Goal: Information Seeking & Learning: Learn about a topic

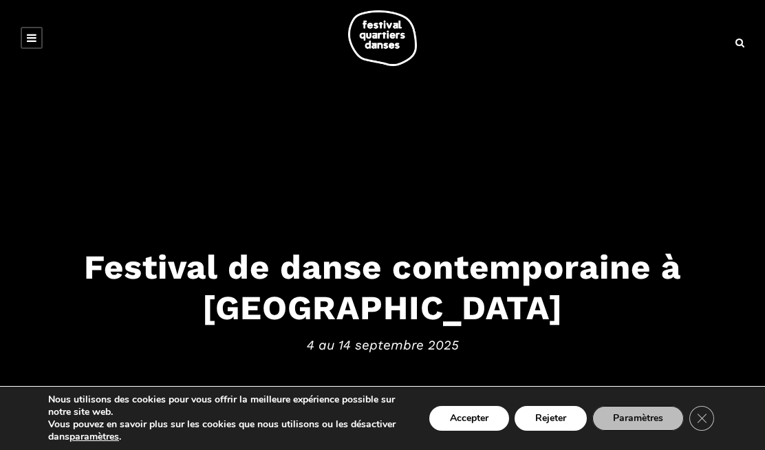
click at [32, 35] on icon at bounding box center [32, 37] width 10 height 11
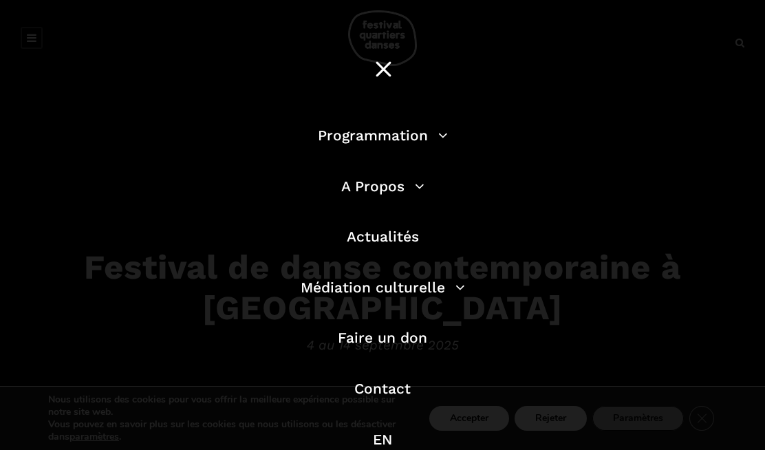
click at [419, 139] on link "Programmation" at bounding box center [383, 135] width 130 height 17
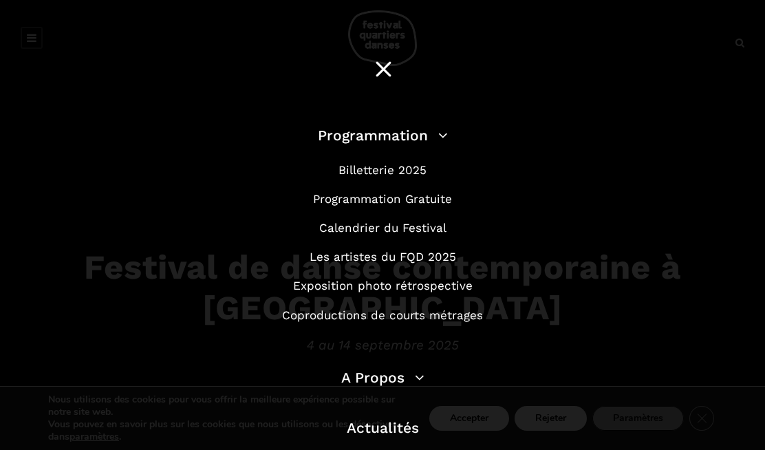
click at [440, 256] on link "Les artistes du FQD 2025" at bounding box center [383, 257] width 147 height 14
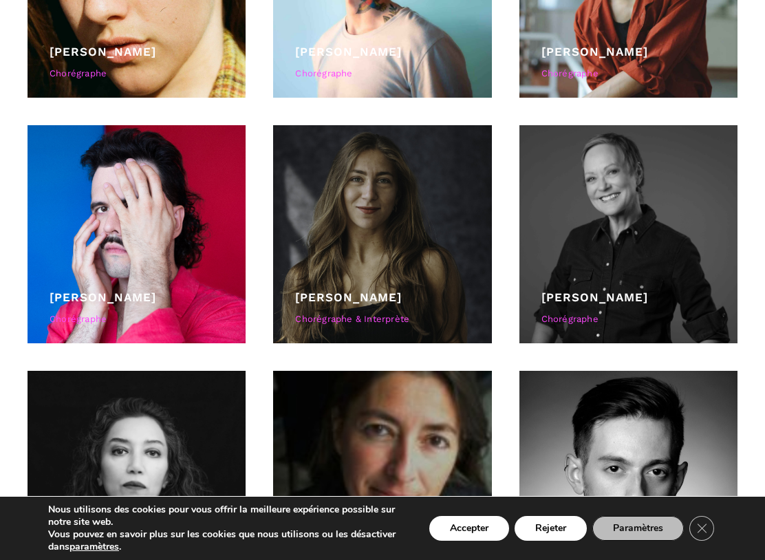
scroll to position [783, 0]
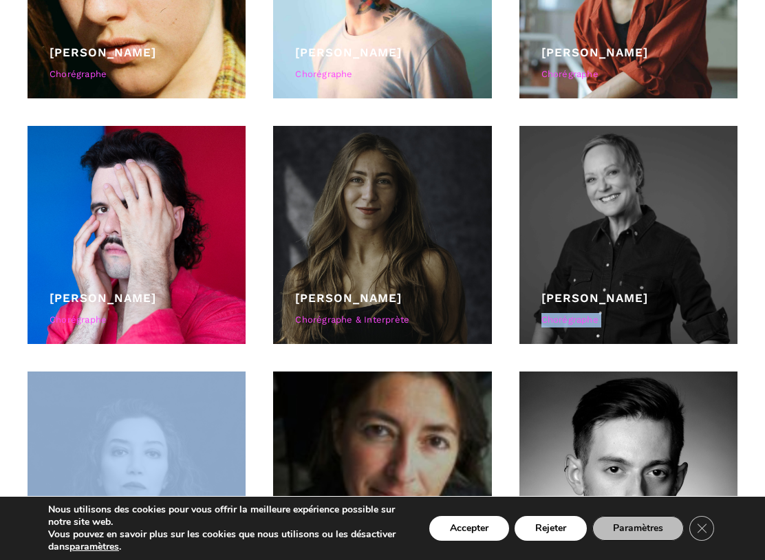
click at [739, 402] on div "Étienne Delorme Chorégraphe" at bounding box center [629, 481] width 246 height 218
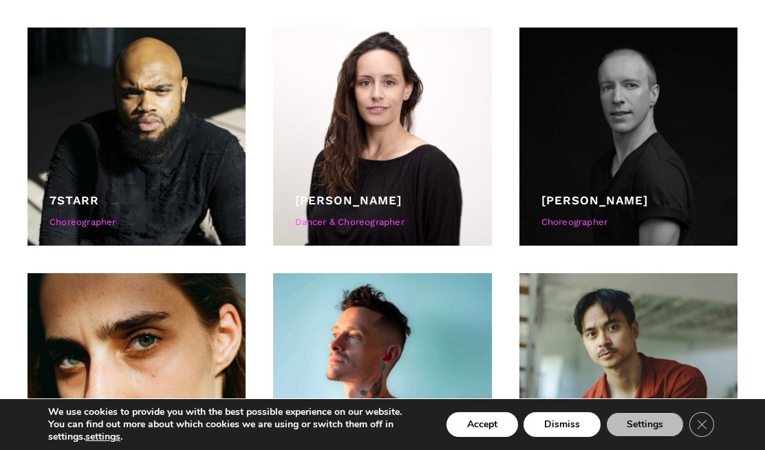
scroll to position [0, 0]
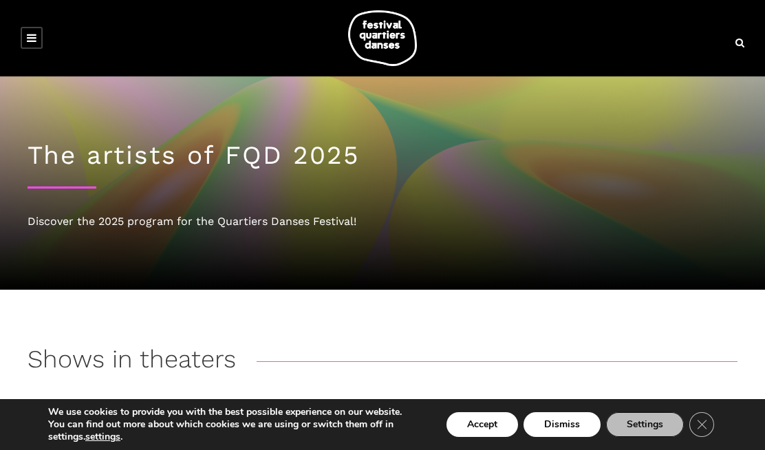
click at [36, 38] on link at bounding box center [32, 38] width 22 height 22
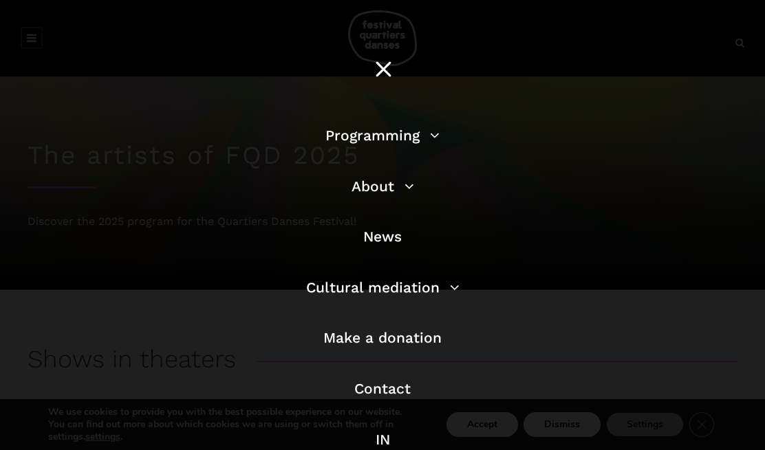
click at [423, 141] on link "Programming" at bounding box center [383, 135] width 114 height 17
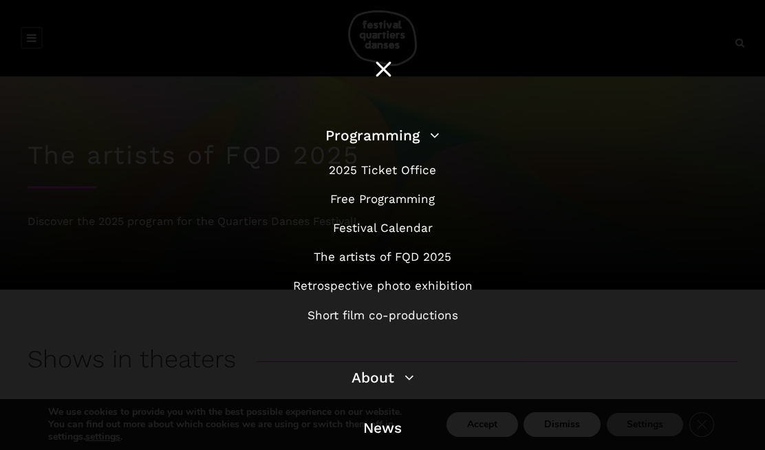
click at [416, 229] on font "Festival Calendar" at bounding box center [383, 228] width 100 height 14
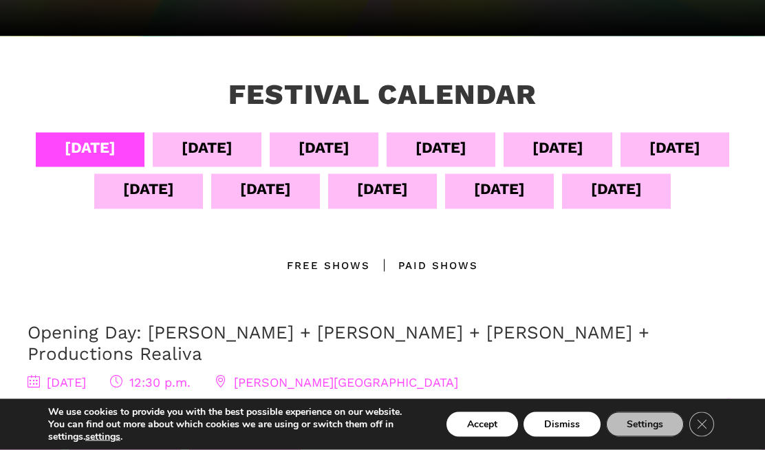
scroll to position [254, 0]
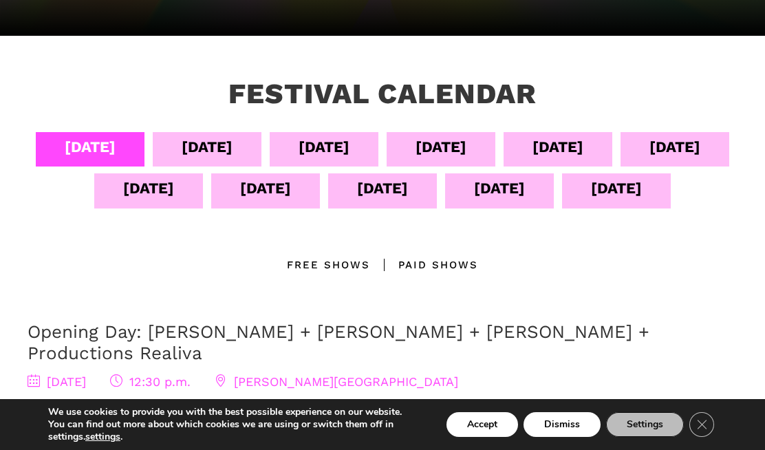
click at [474, 197] on font "September 13" at bounding box center [499, 188] width 51 height 17
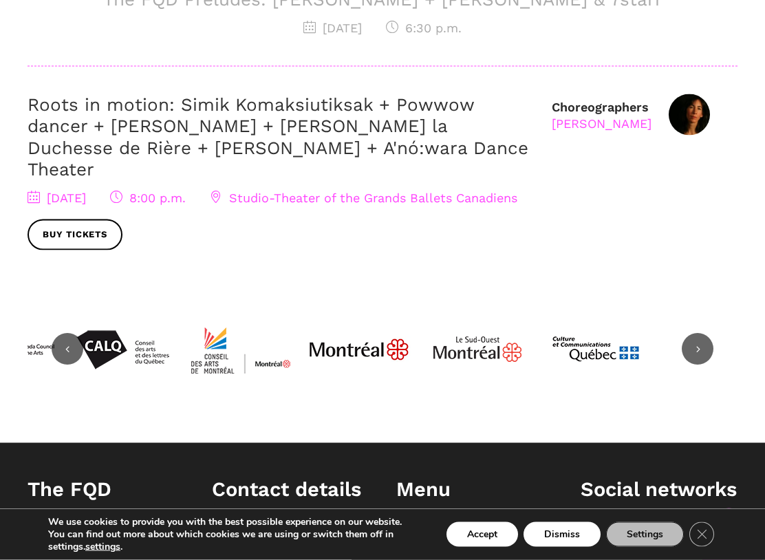
scroll to position [840, 0]
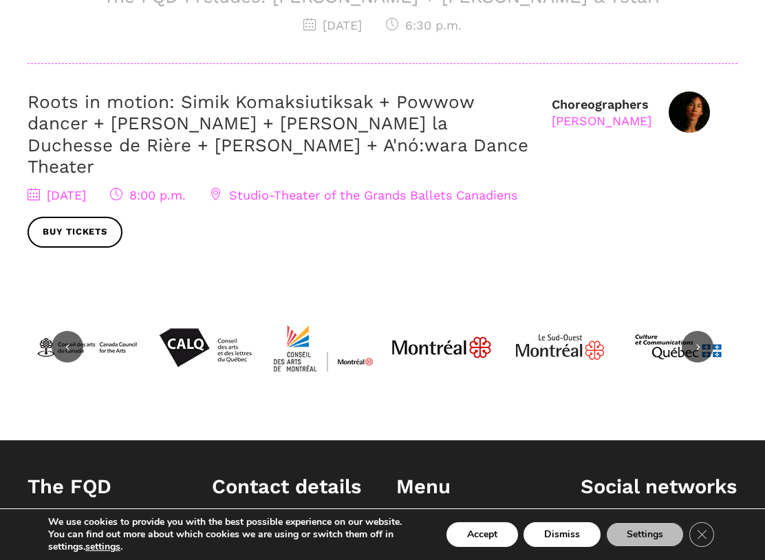
click at [491, 483] on font "Accept" at bounding box center [482, 534] width 30 height 13
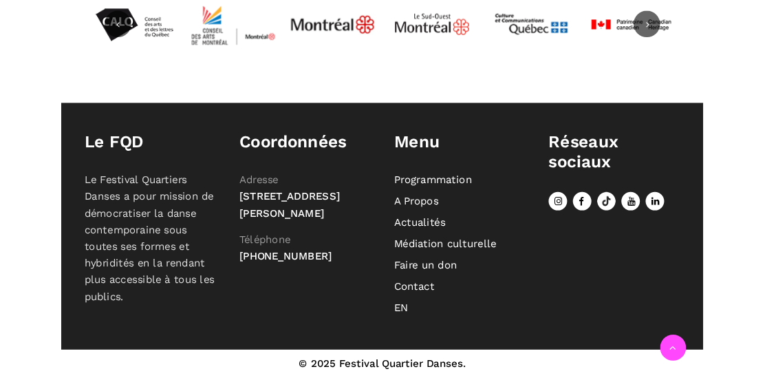
scroll to position [991, 0]
